Goal: Task Accomplishment & Management: Manage account settings

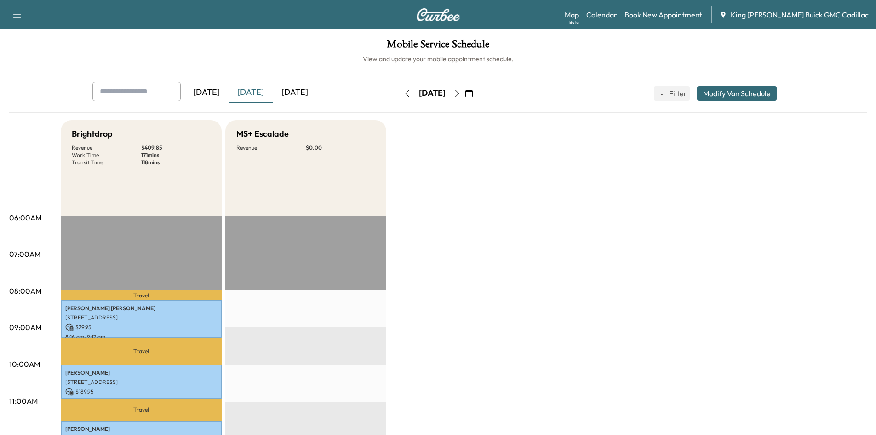
click at [461, 91] on icon "button" at bounding box center [456, 93] width 7 height 7
